Goal: Information Seeking & Learning: Learn about a topic

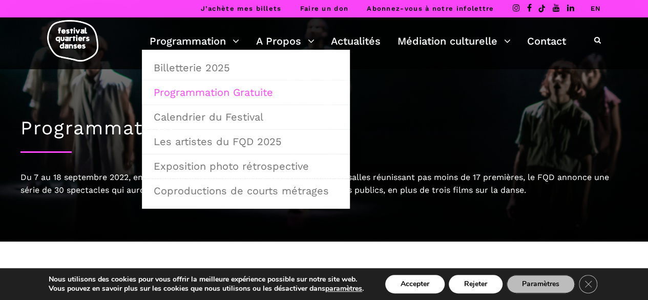
click at [226, 87] on link "Programmation Gratuite" at bounding box center [246, 92] width 197 height 24
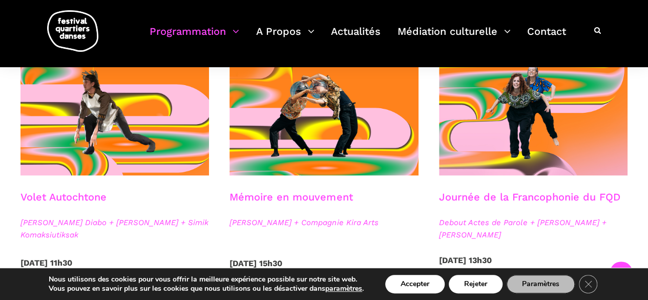
scroll to position [561, 0]
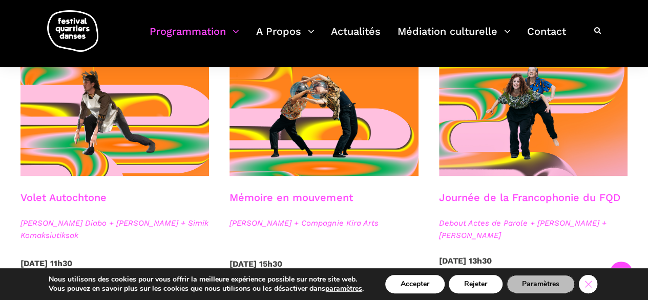
click at [590, 281] on icon "Close GDPR Cookie Banner" at bounding box center [588, 283] width 18 height 15
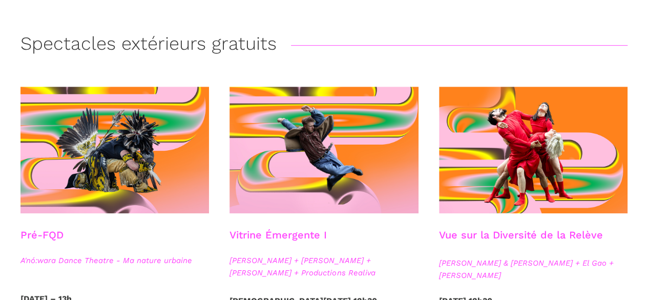
scroll to position [0, 0]
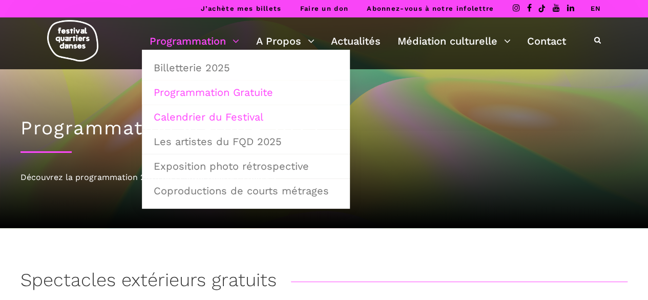
click at [223, 117] on link "Calendrier du Festival" at bounding box center [246, 117] width 197 height 24
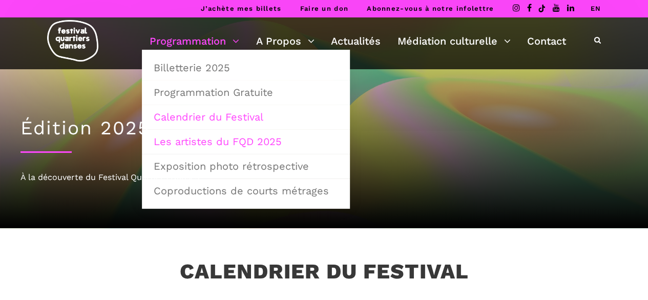
click at [239, 136] on link "Les artistes du FQD 2025" at bounding box center [246, 142] width 197 height 24
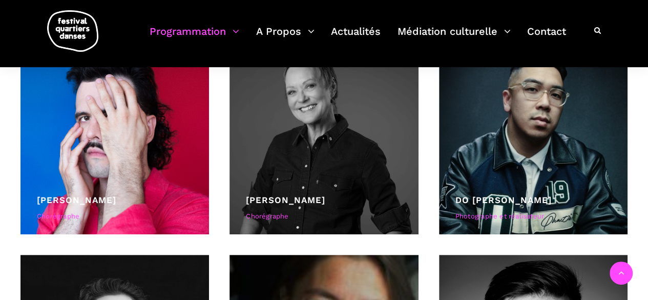
scroll to position [695, 0]
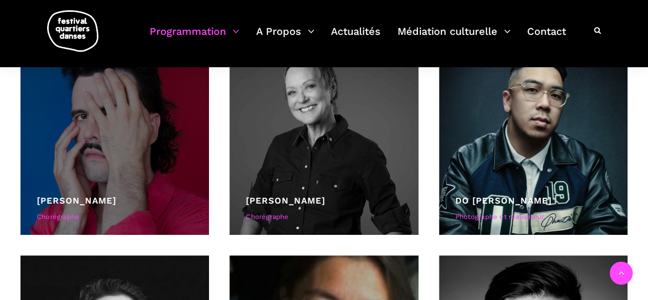
click at [122, 165] on div at bounding box center [114, 140] width 188 height 188
click at [158, 189] on div at bounding box center [114, 140] width 188 height 188
click at [128, 145] on div at bounding box center [114, 140] width 188 height 188
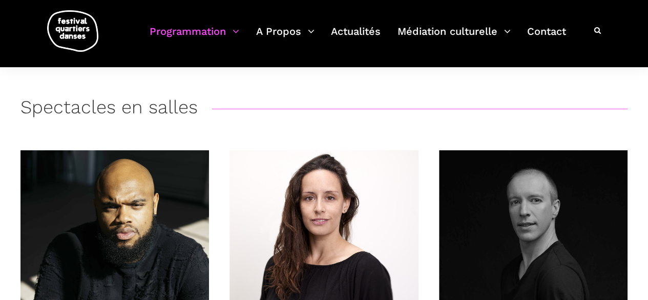
scroll to position [0, 0]
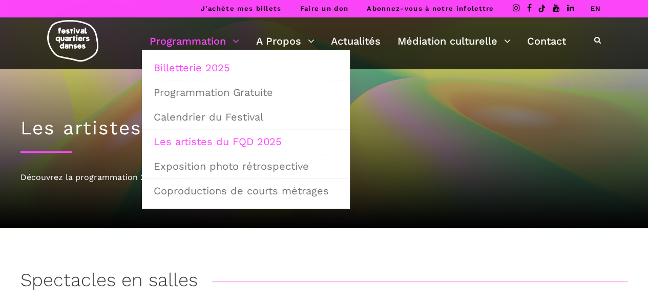
click at [210, 66] on link "Billetterie 2025" at bounding box center [246, 68] width 197 height 24
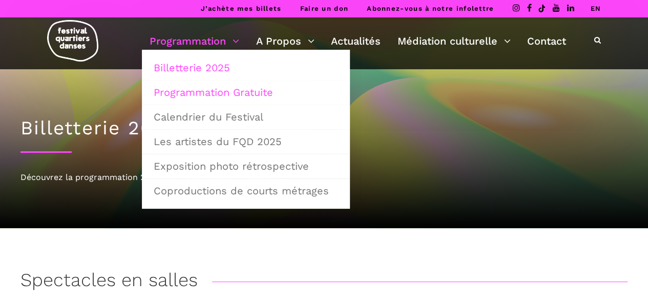
click at [214, 83] on link "Programmation Gratuite" at bounding box center [246, 92] width 197 height 24
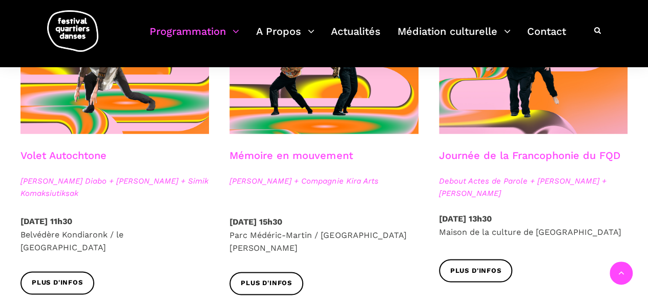
scroll to position [648, 0]
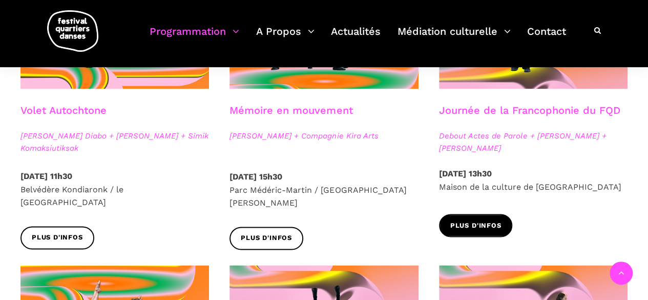
click at [482, 222] on span "Plus d'infos" at bounding box center [475, 225] width 51 height 11
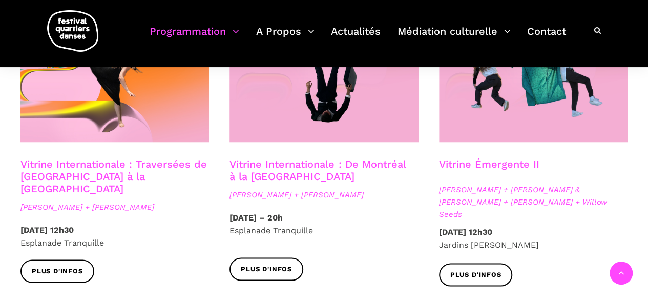
scroll to position [898, 0]
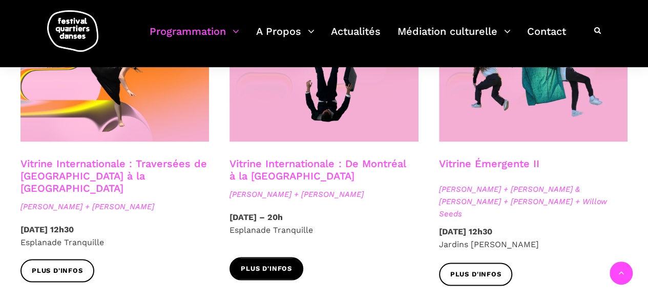
click at [292, 257] on link "Plus d'infos" at bounding box center [266, 268] width 74 height 23
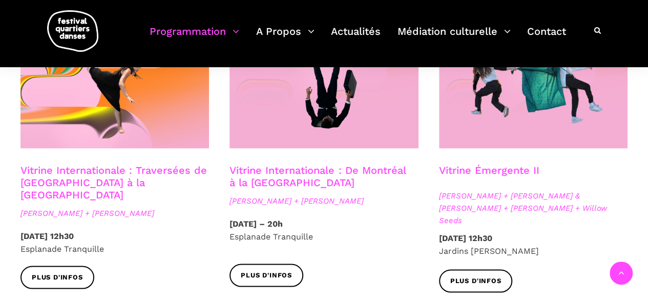
scroll to position [793, 0]
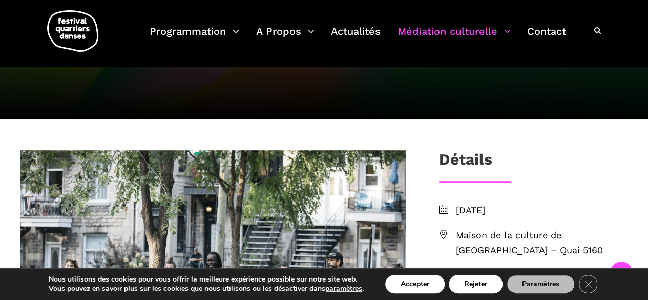
scroll to position [123, 0]
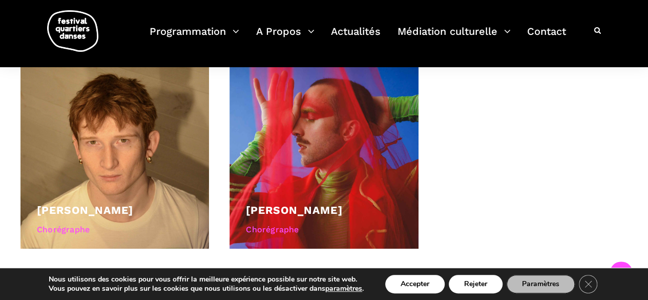
scroll to position [538, 0]
